Goal: Task Accomplishment & Management: Use online tool/utility

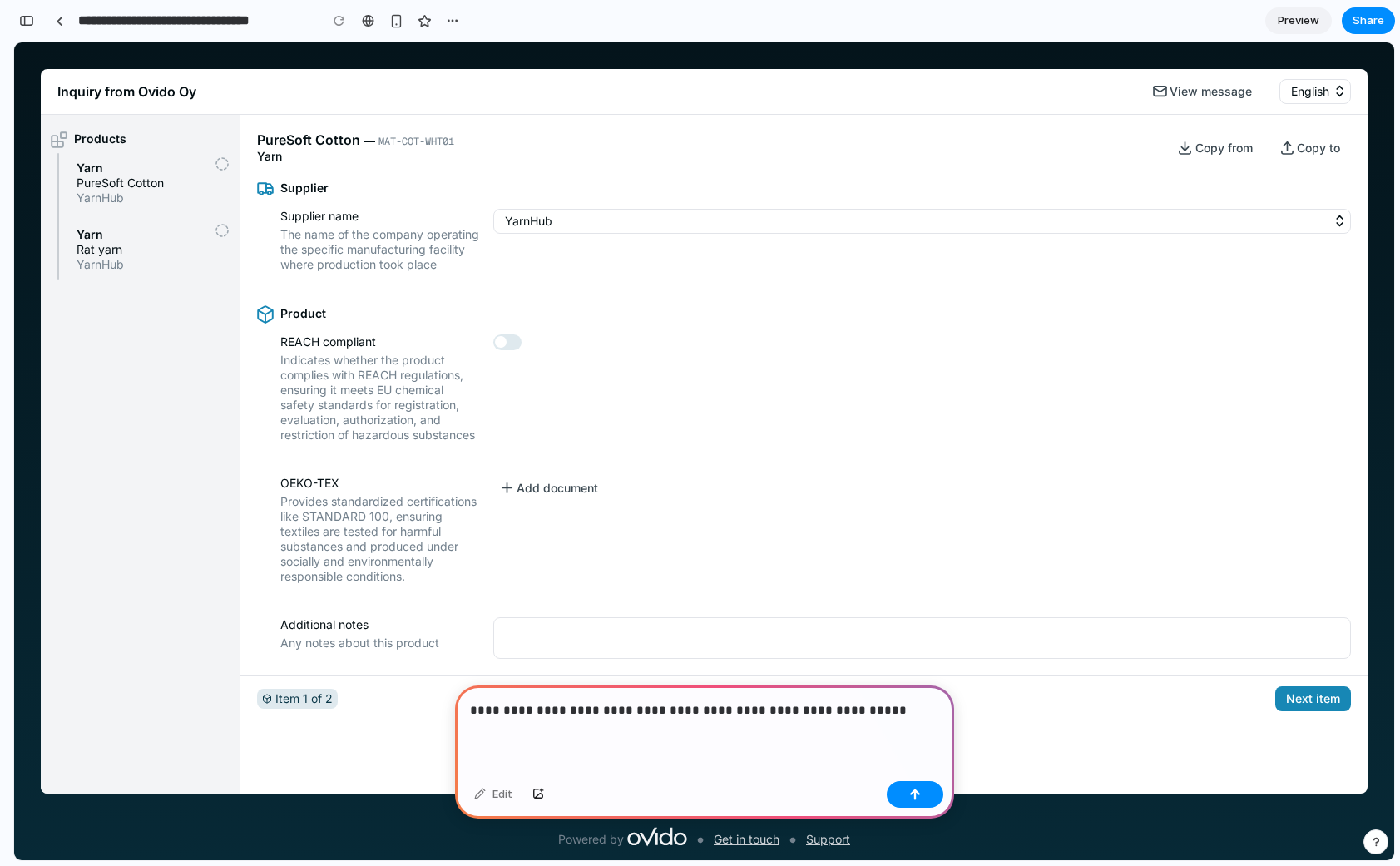
click at [586, 717] on p "**********" at bounding box center [704, 710] width 469 height 20
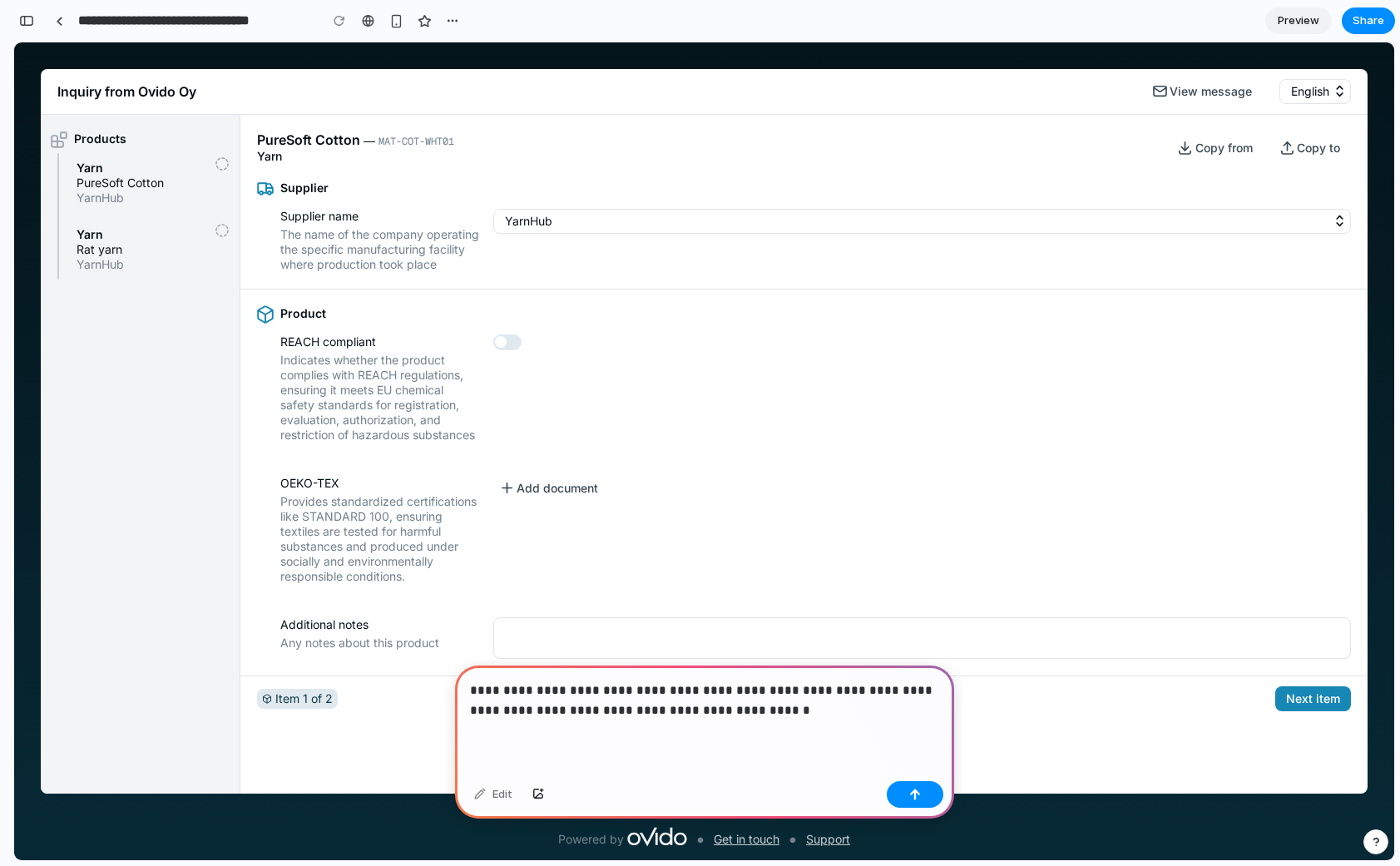
click at [749, 733] on div "**********" at bounding box center [704, 720] width 499 height 109
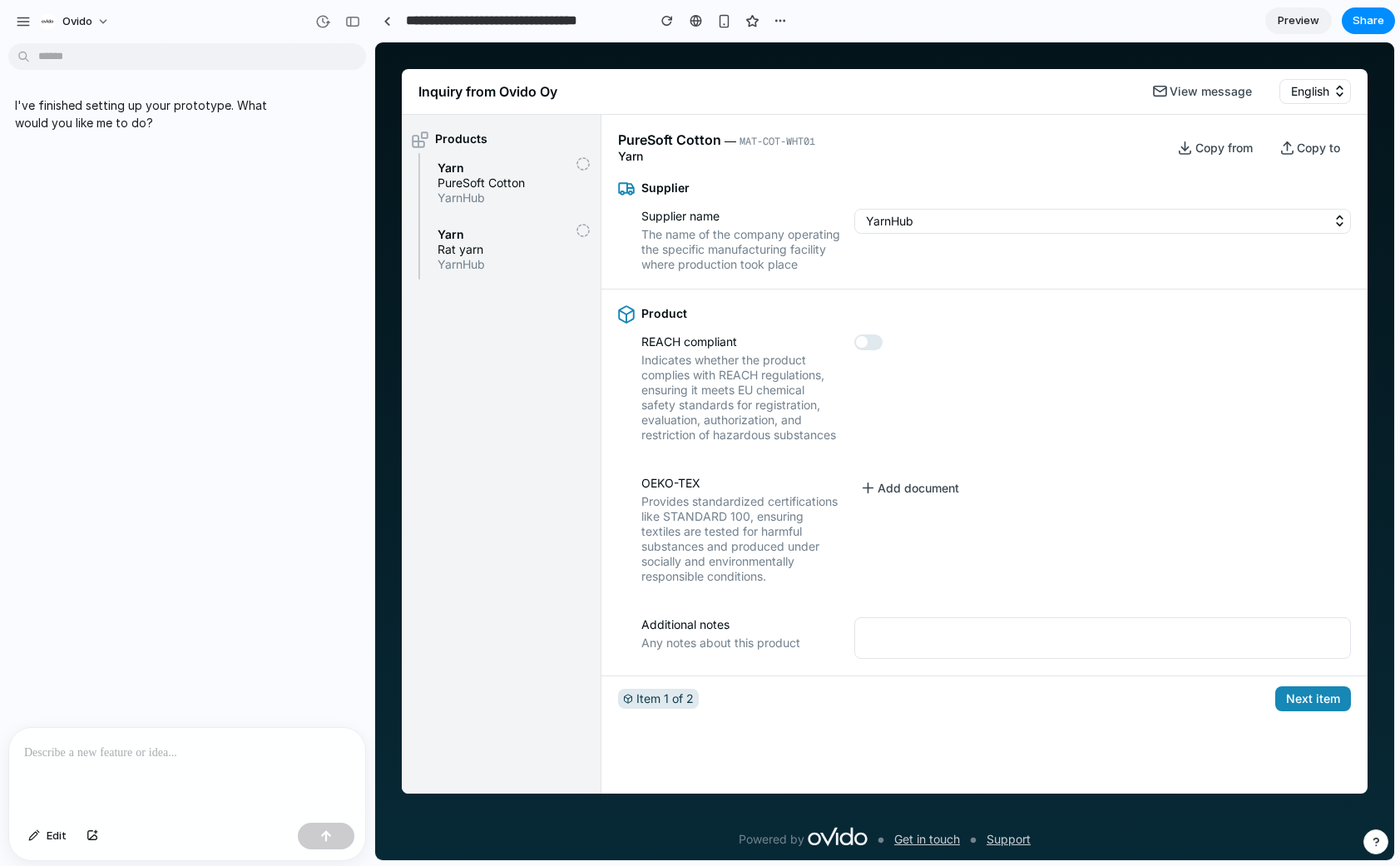
click at [146, 790] on div at bounding box center [187, 771] width 356 height 89
click at [89, 758] on p at bounding box center [188, 752] width 326 height 20
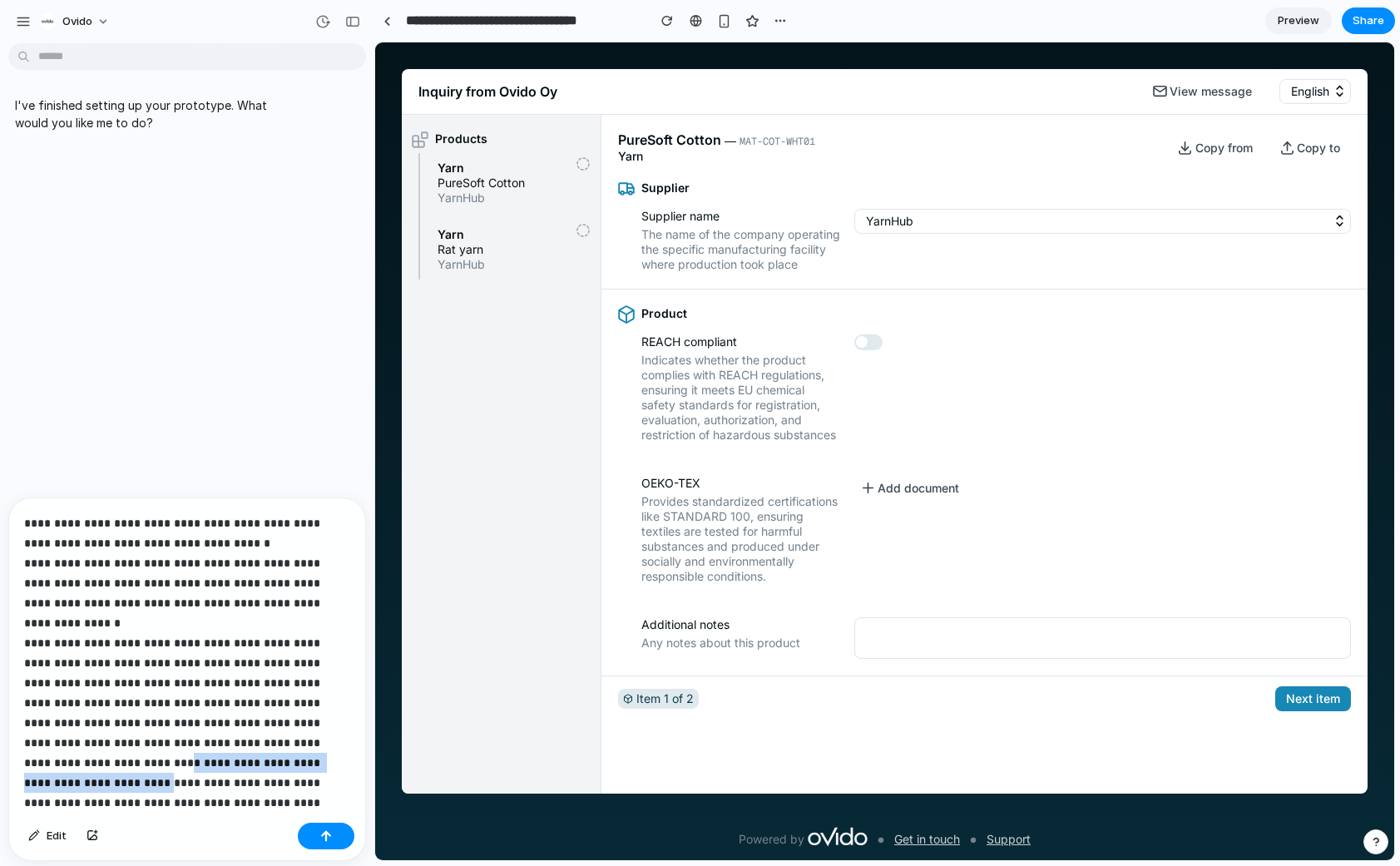
drag, startPoint x: 251, startPoint y: 717, endPoint x: 244, endPoint y: 736, distance: 20.2
click at [244, 736] on p "**********" at bounding box center [188, 663] width 326 height 300
click at [69, 724] on p "**********" at bounding box center [188, 663] width 326 height 300
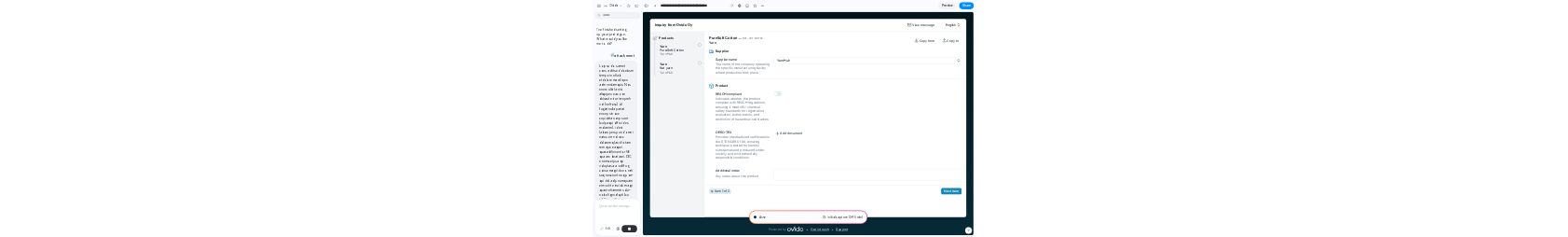
scroll to position [663, 0]
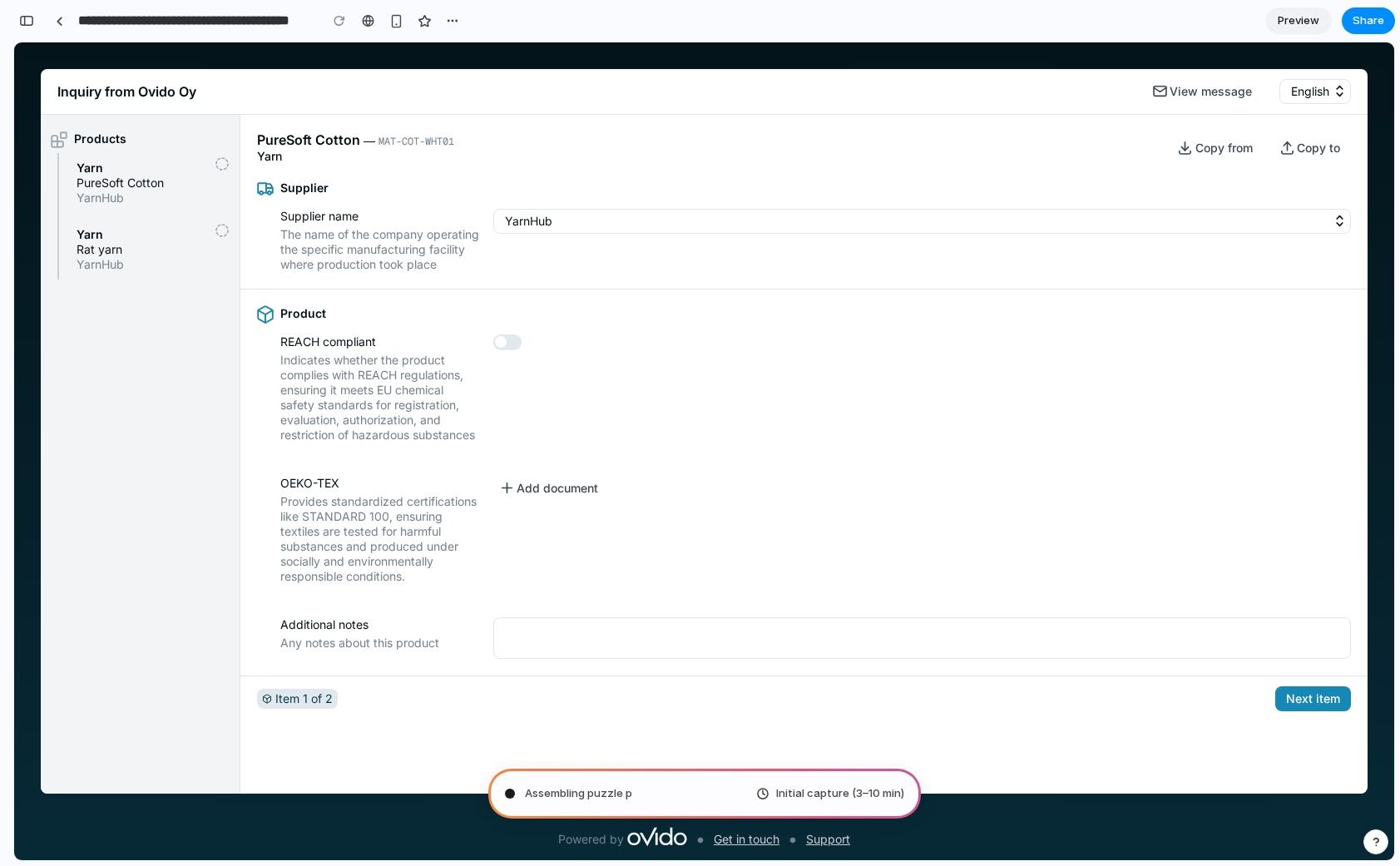
type input "**********"
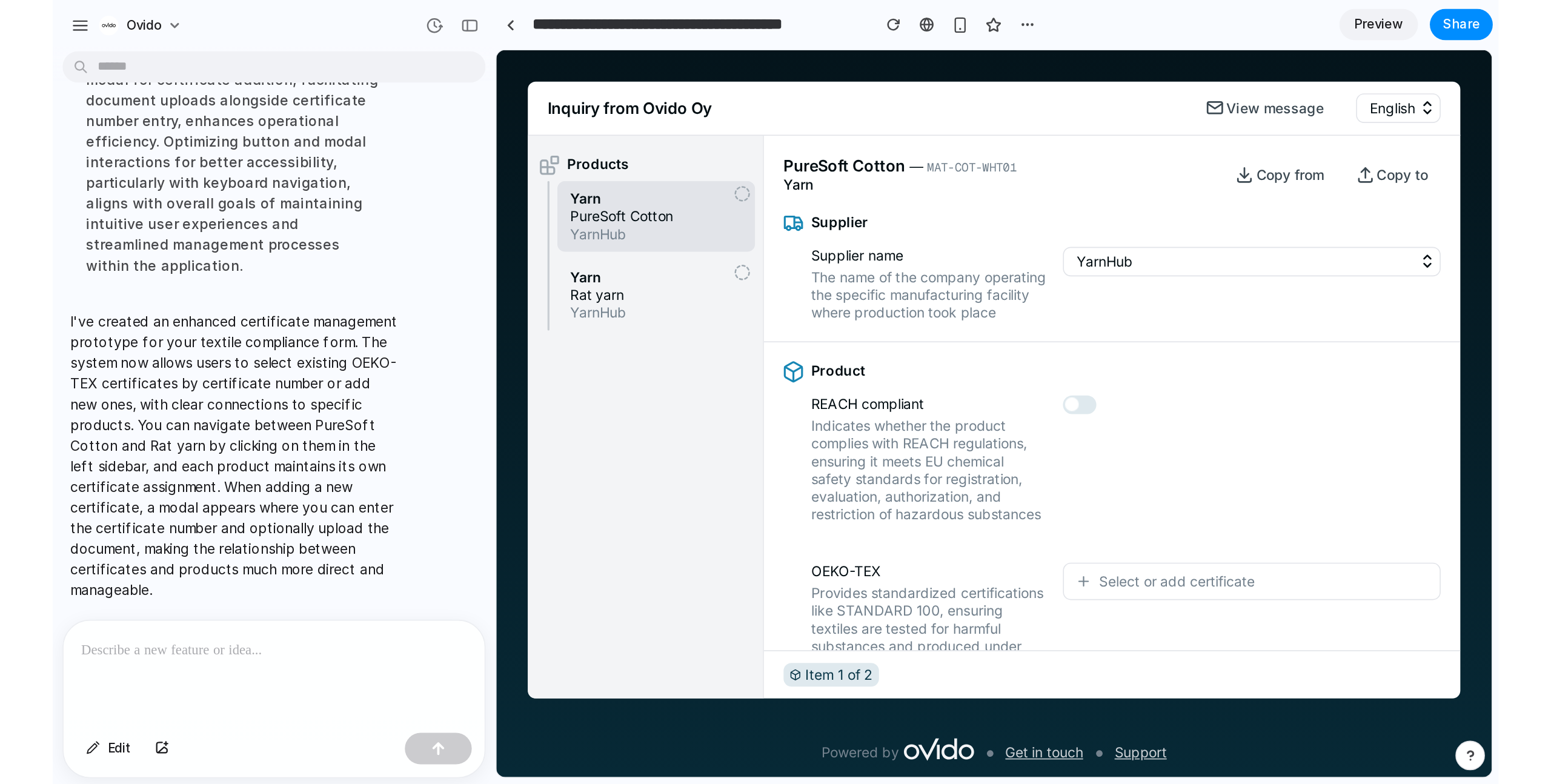
scroll to position [621, 0]
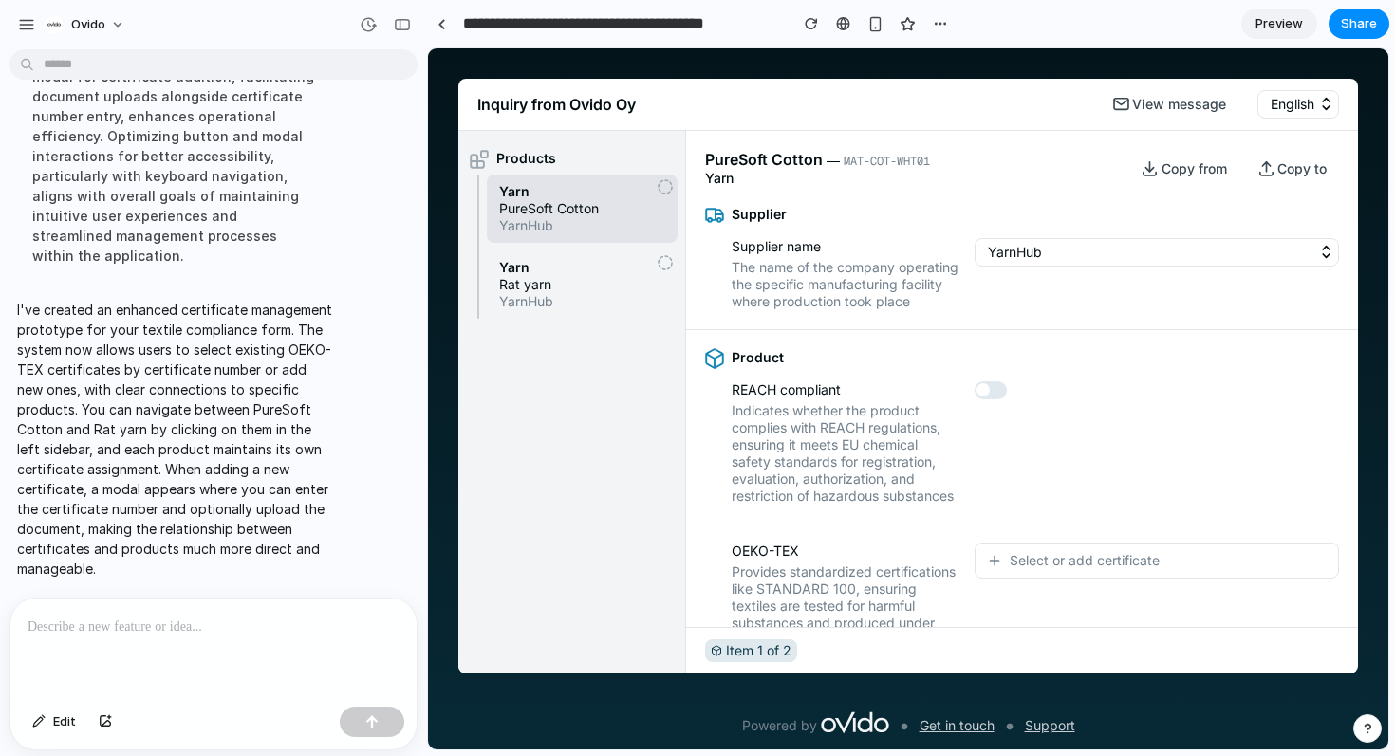
click at [1267, 26] on span "Preview" at bounding box center [1278, 23] width 47 height 19
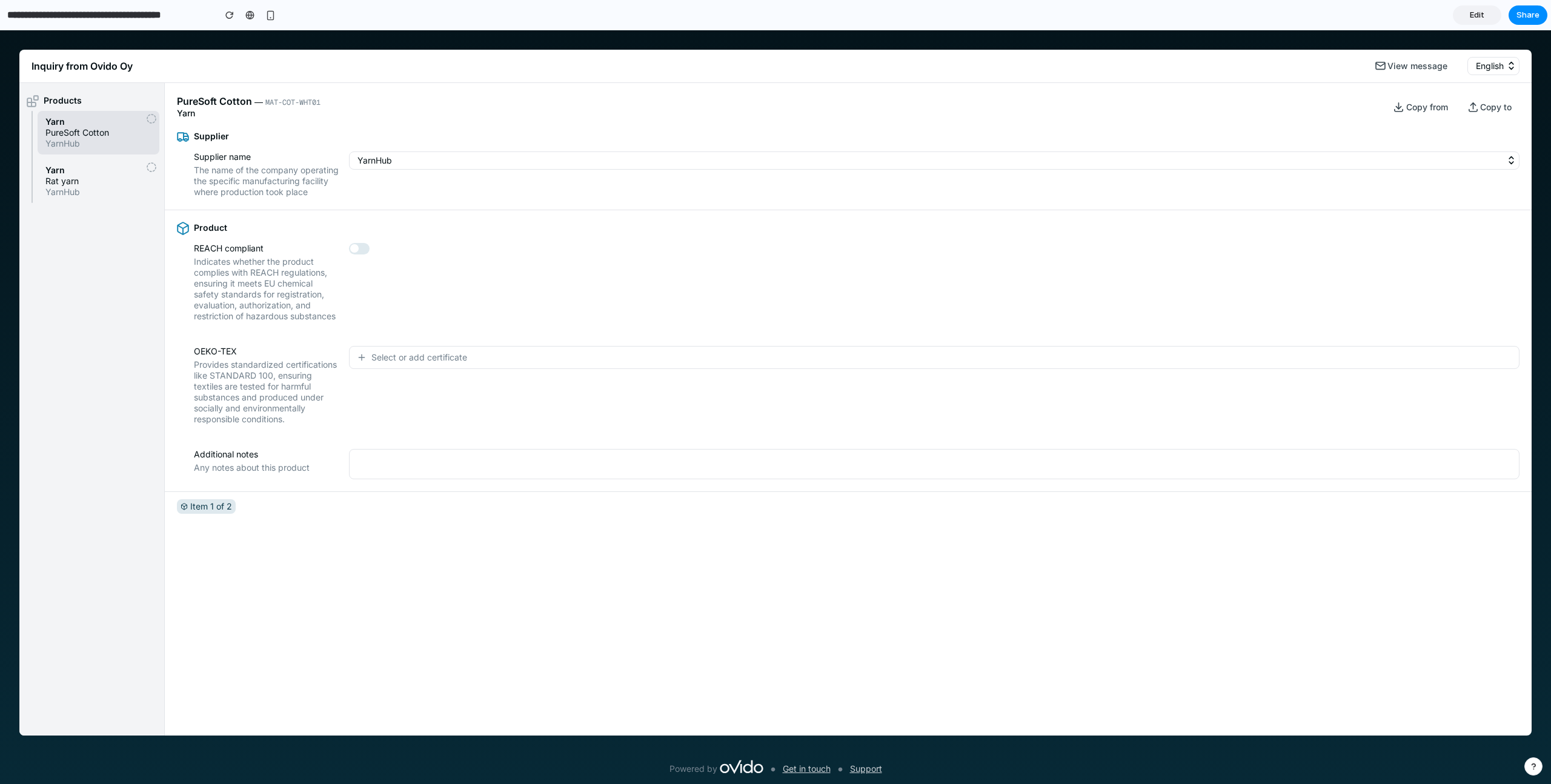
click at [434, 395] on div "Select or add certificate" at bounding box center [934, 385] width 1170 height 79
click at [416, 363] on span "Select or add certificate" at bounding box center [420, 357] width 96 height 12
click at [407, 333] on div "OEKO-2024-001234 Expires: 1/15/2025 OEKO-2023-005678 Expires: 6/20/2024 Add new…" at bounding box center [775, 407] width 1551 height 753
click at [421, 363] on span "Select or add certificate" at bounding box center [420, 357] width 96 height 12
click at [426, 460] on span "Expires: 6/20/2024" at bounding box center [416, 462] width 84 height 7
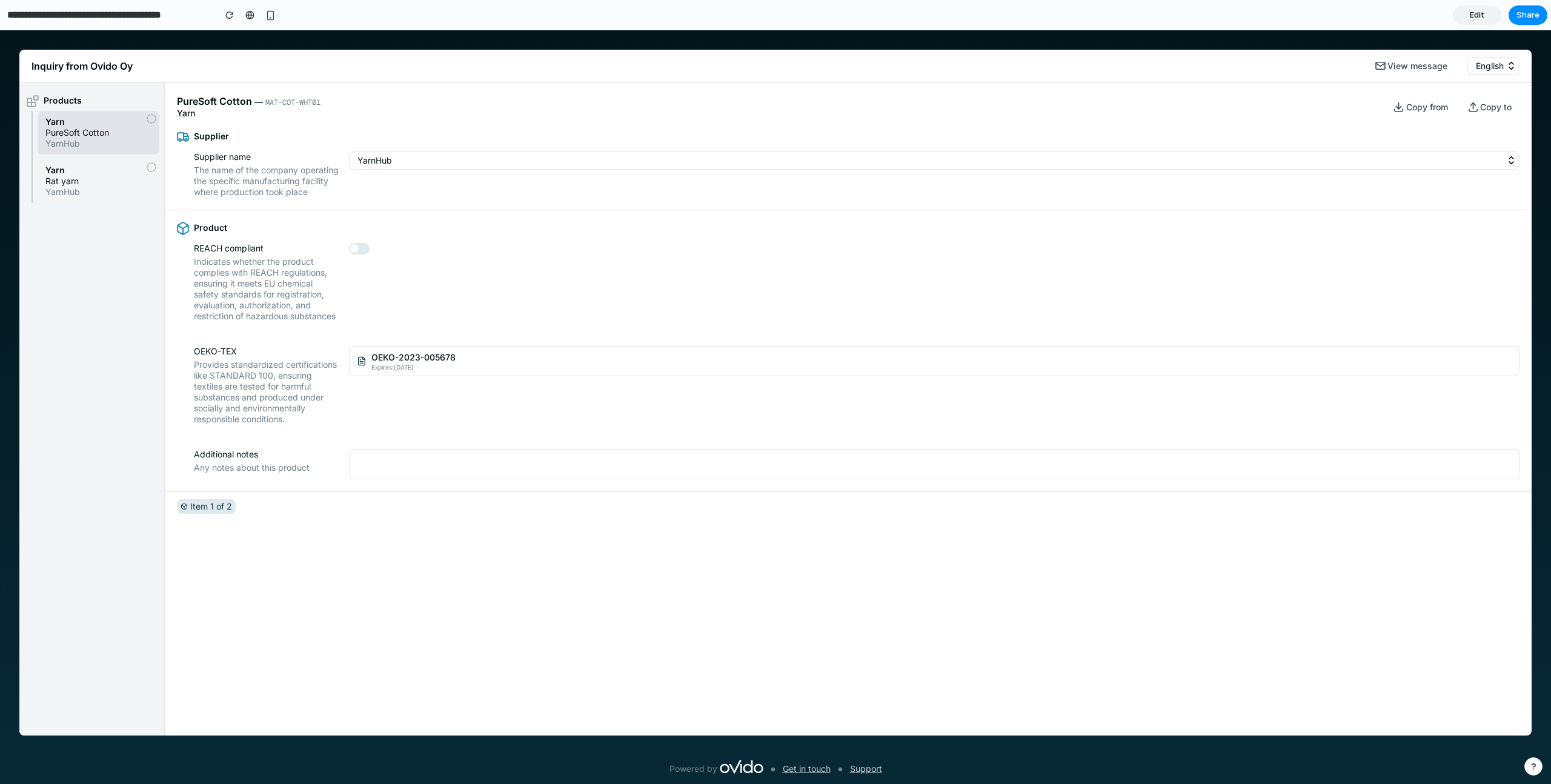
click at [106, 186] on span "YarnHub" at bounding box center [98, 192] width 106 height 11
click at [455, 363] on span "Select or add certificate" at bounding box center [420, 357] width 96 height 12
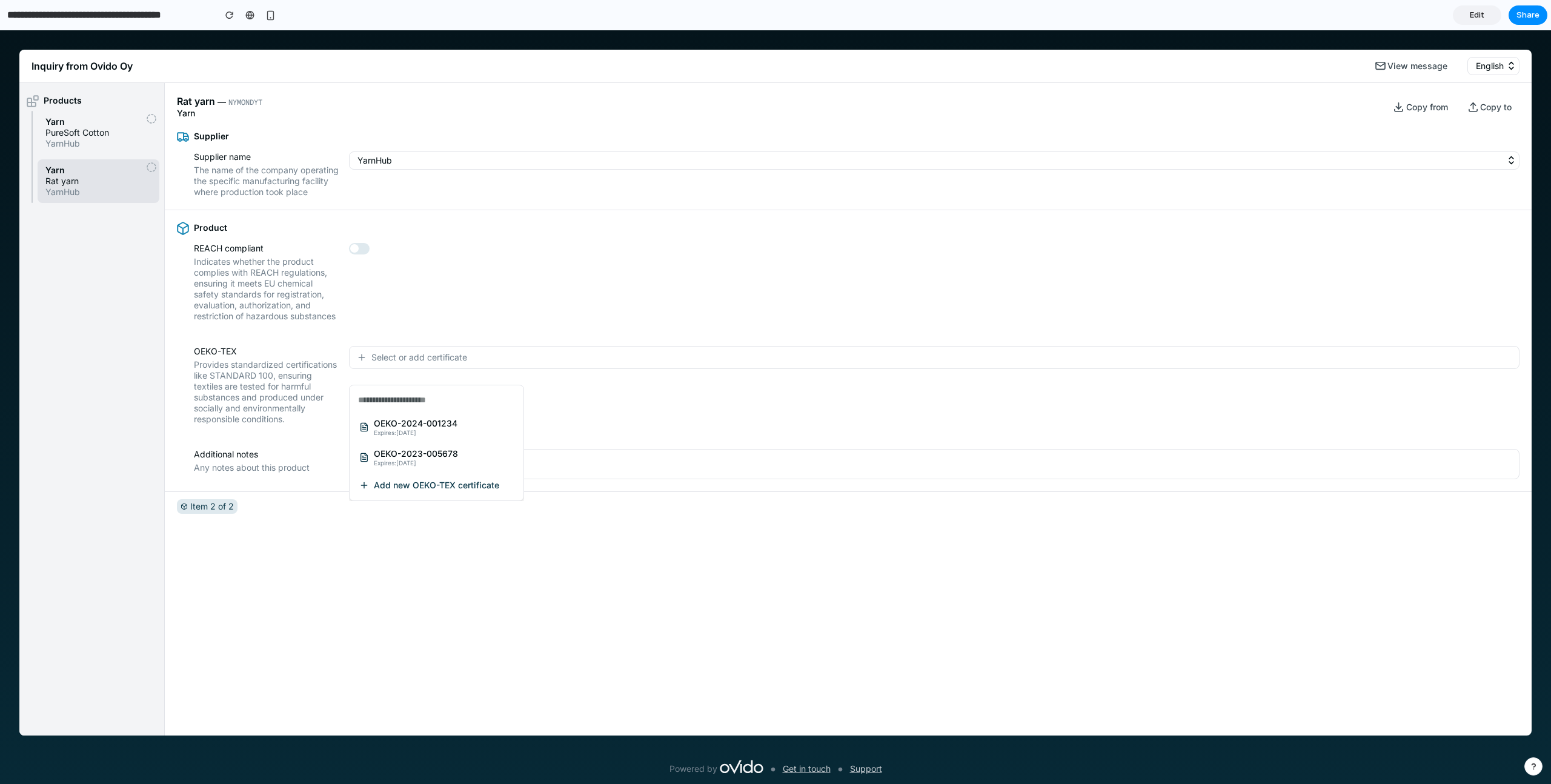
click at [403, 487] on span "Add new OEKO-TEX certificate" at bounding box center [436, 485] width 125 height 11
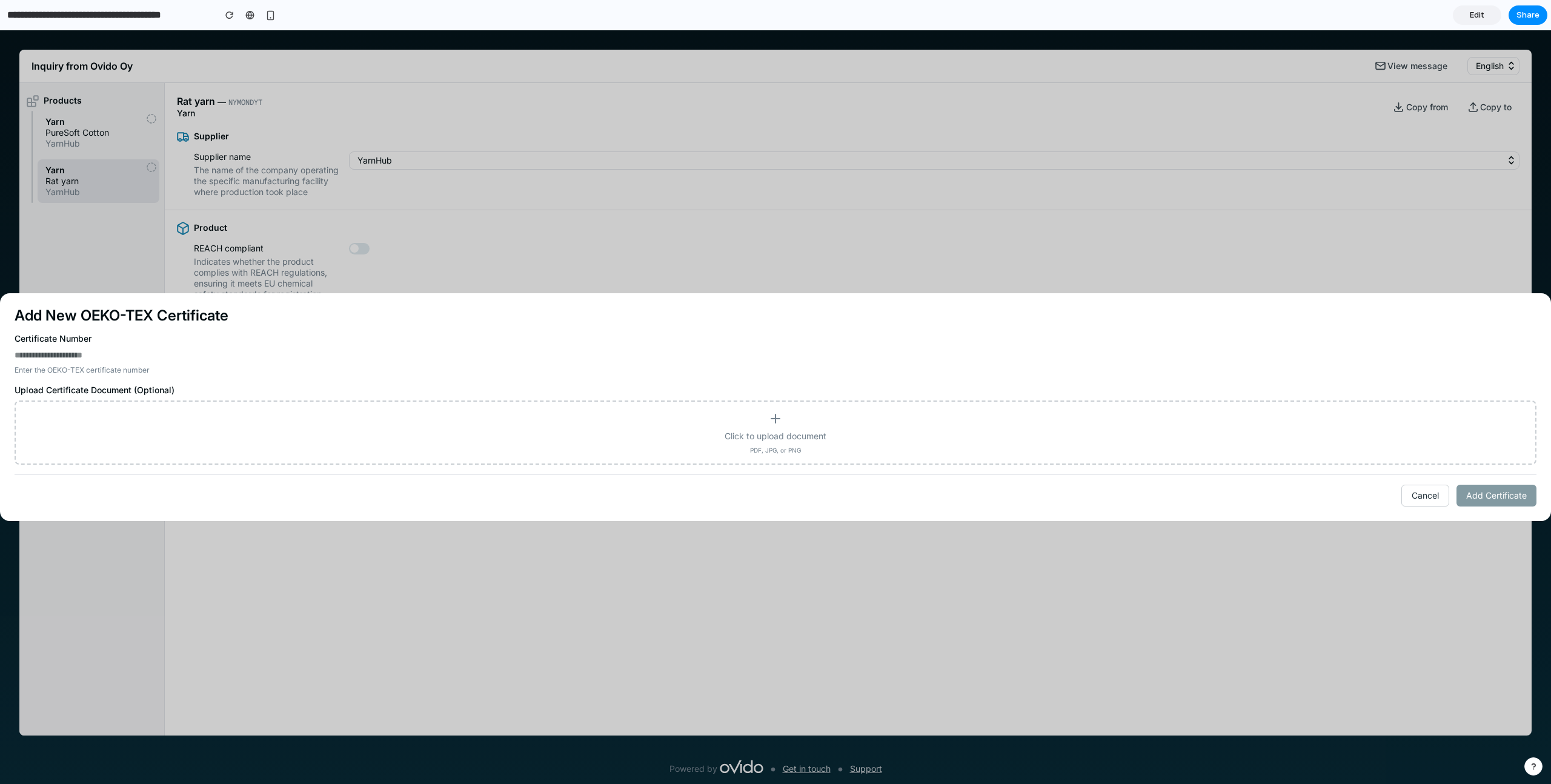
click at [759, 426] on div "Click to upload document PDF, JPG, or PNG" at bounding box center [775, 432] width 1500 height 42
click at [0, 30] on input "Click to upload document PDF, JPG, or PNG" at bounding box center [0, 30] width 0 height 0
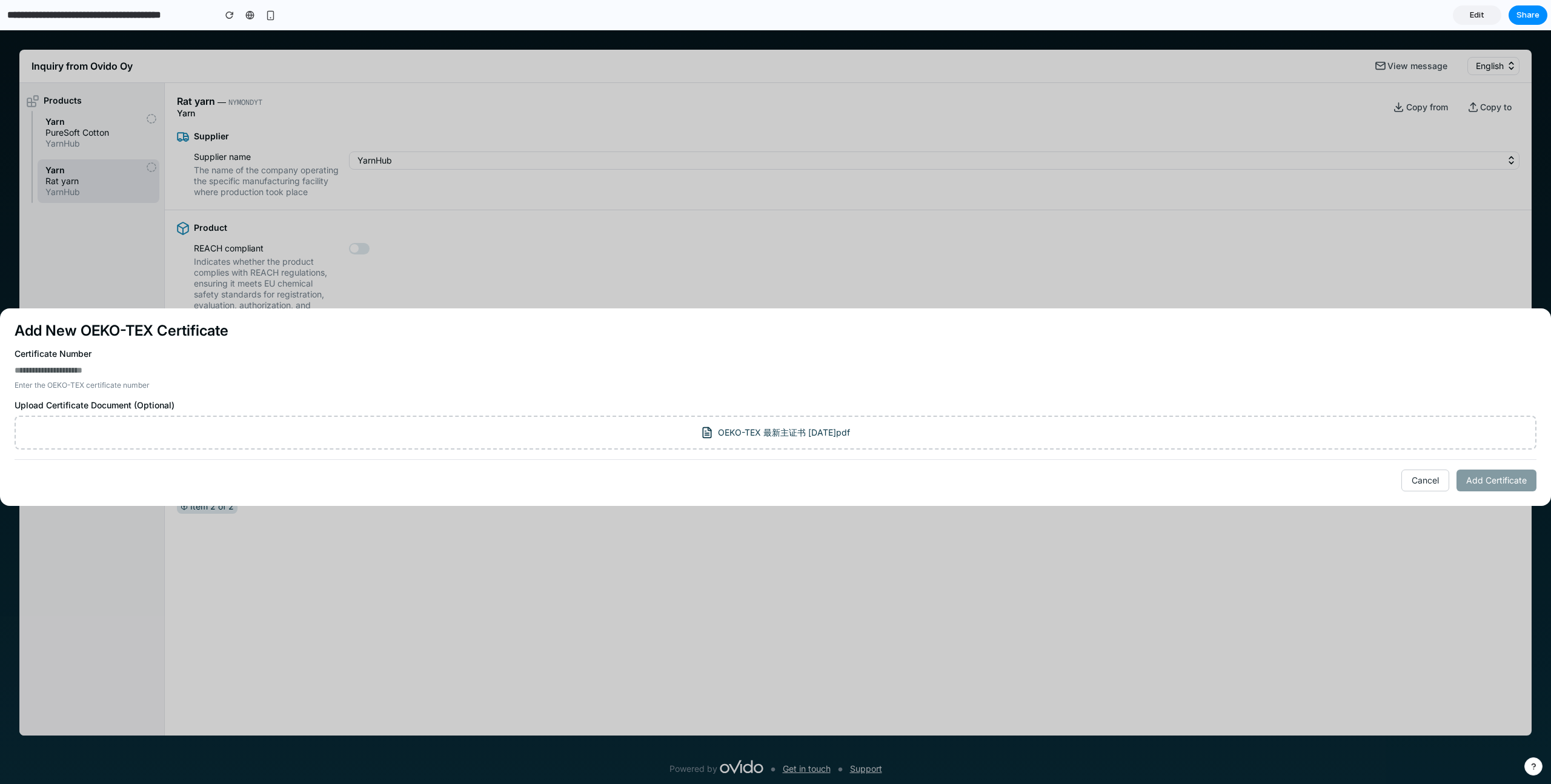
click at [1019, 477] on button "Cancel" at bounding box center [1425, 480] width 48 height 22
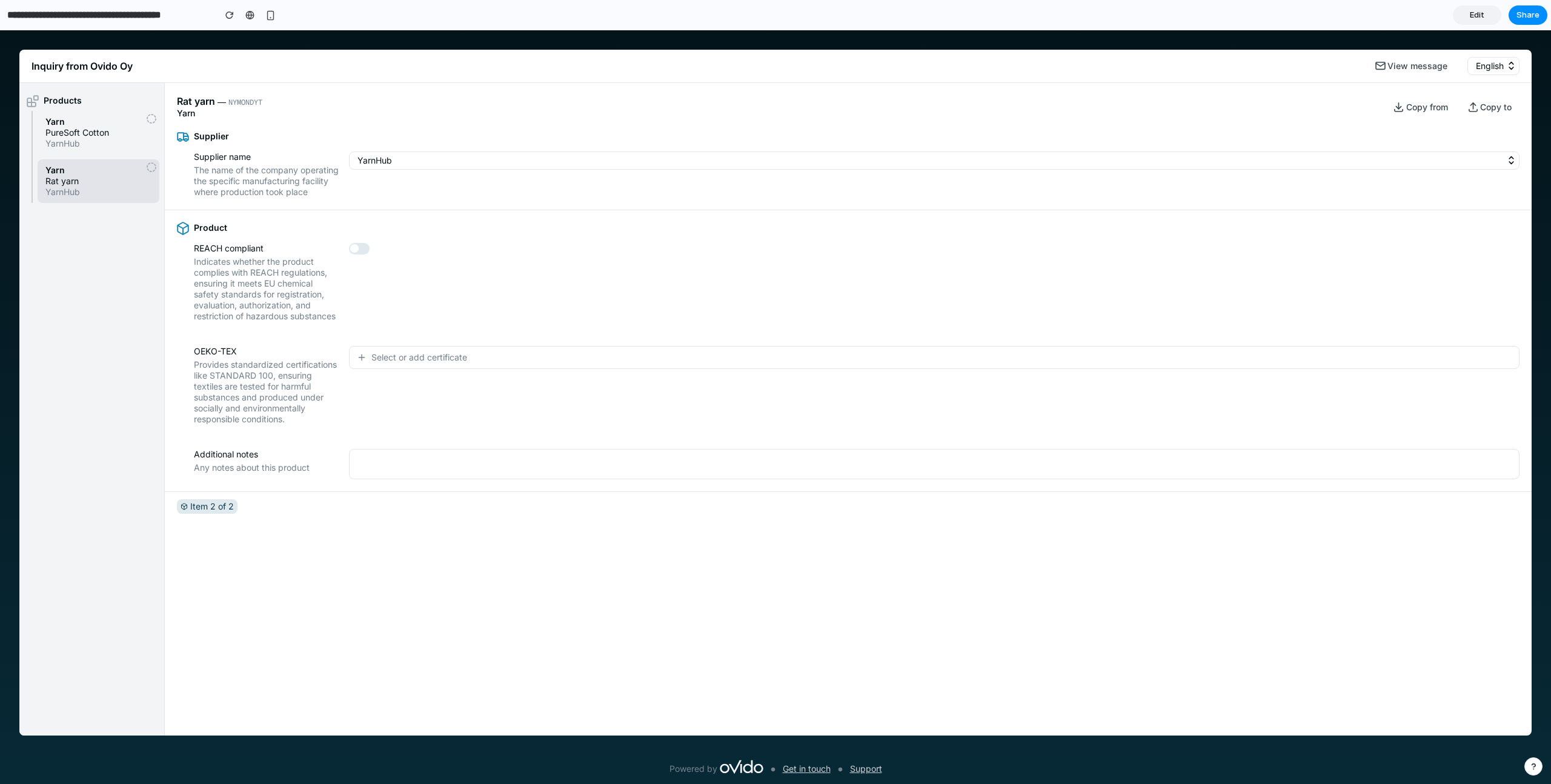
click at [92, 130] on span "PureSoft Cotton" at bounding box center [98, 132] width 106 height 11
click at [393, 167] on button "YarnHub" at bounding box center [934, 160] width 1170 height 18
click at [426, 363] on span "Select or add certificate" at bounding box center [420, 357] width 96 height 12
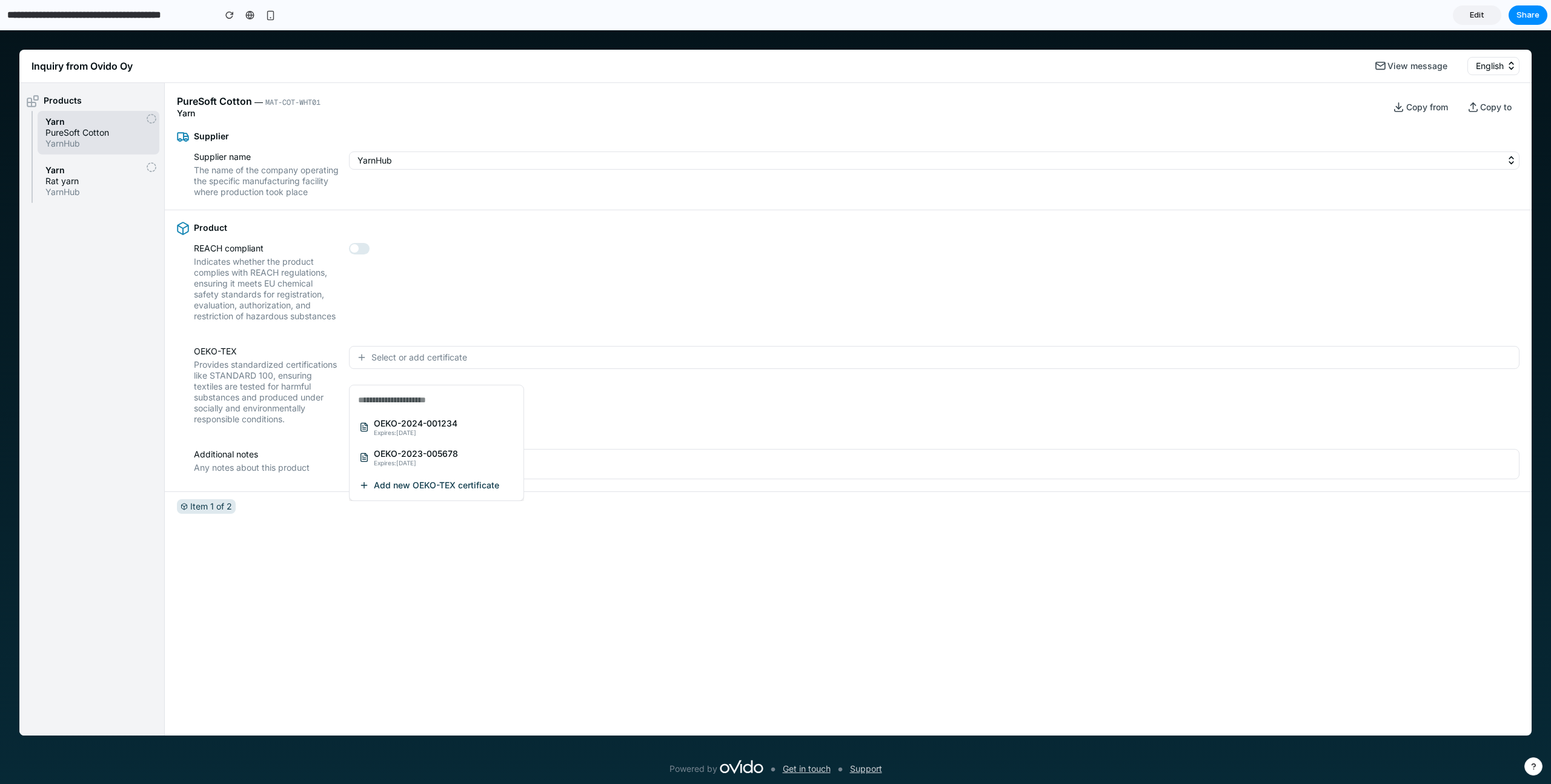
click at [390, 432] on span "Expires: [DATE]" at bounding box center [415, 432] width 84 height 7
